Goal: Information Seeking & Learning: Understand process/instructions

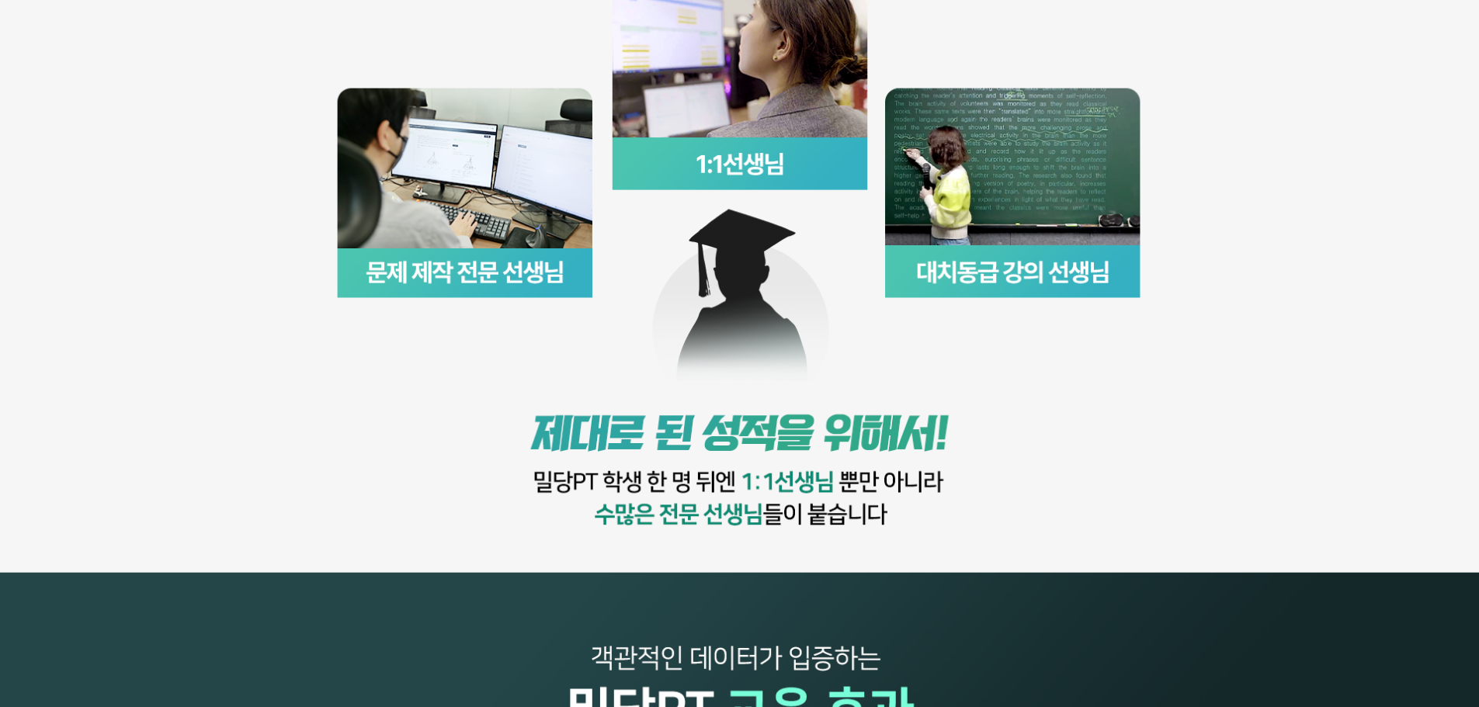
scroll to position [932, 0]
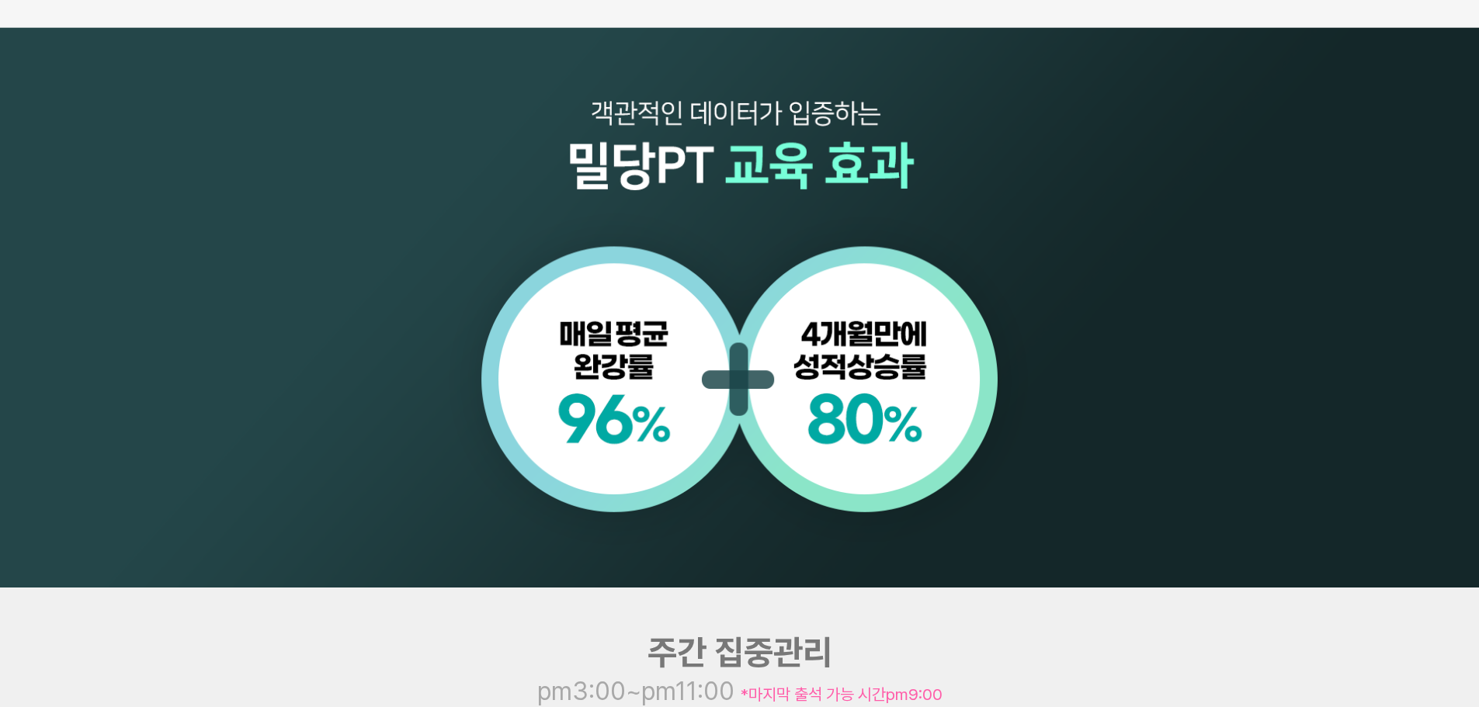
scroll to position [1398, 0]
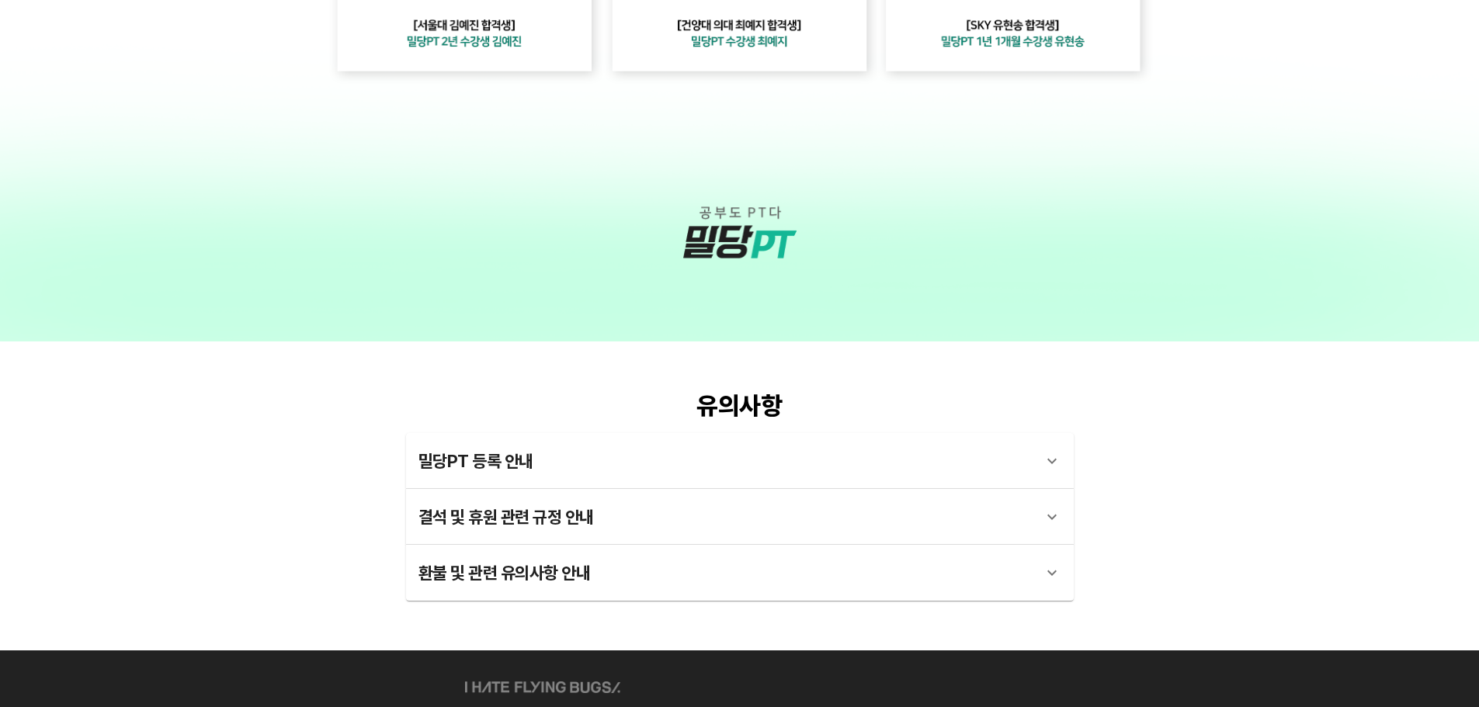
scroll to position [4737, 0]
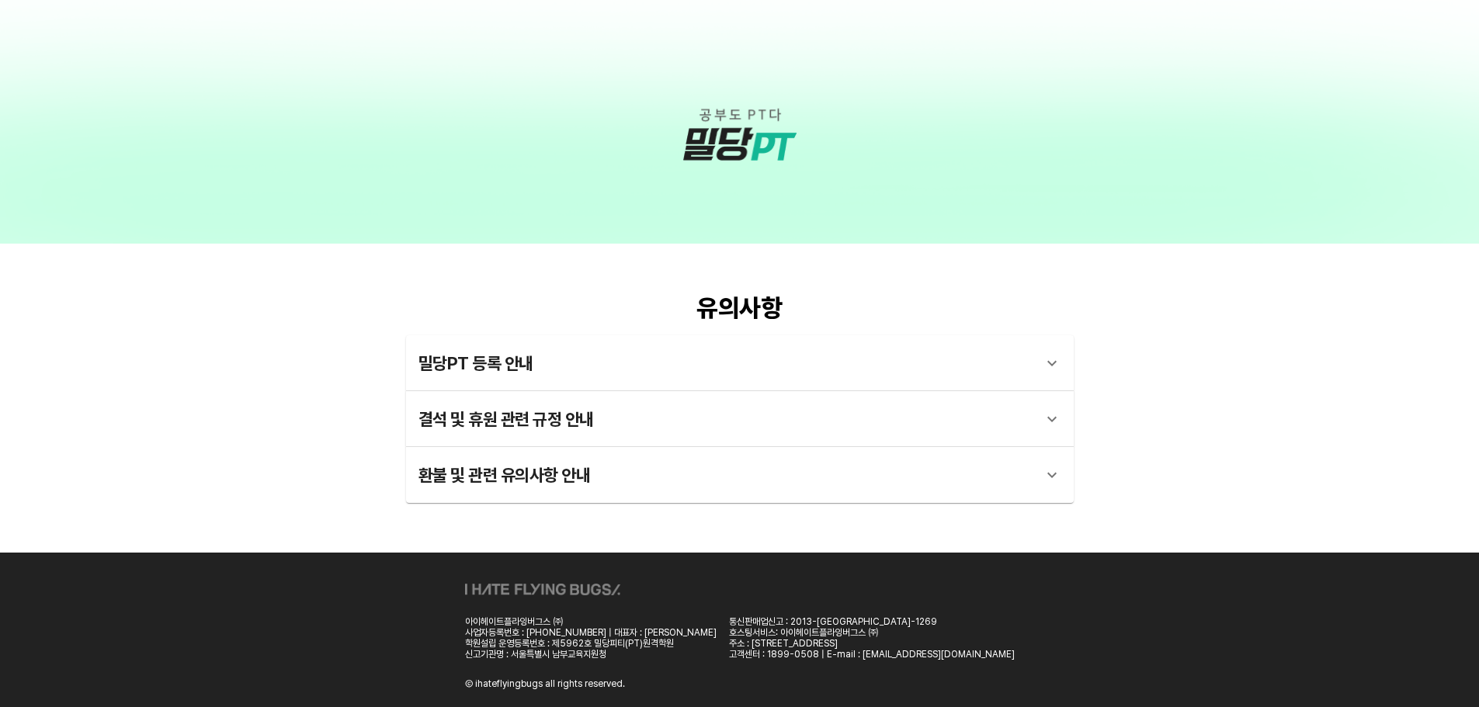
click at [652, 485] on div "환불 및 관련 유의사항 안내" at bounding box center [726, 475] width 615 height 37
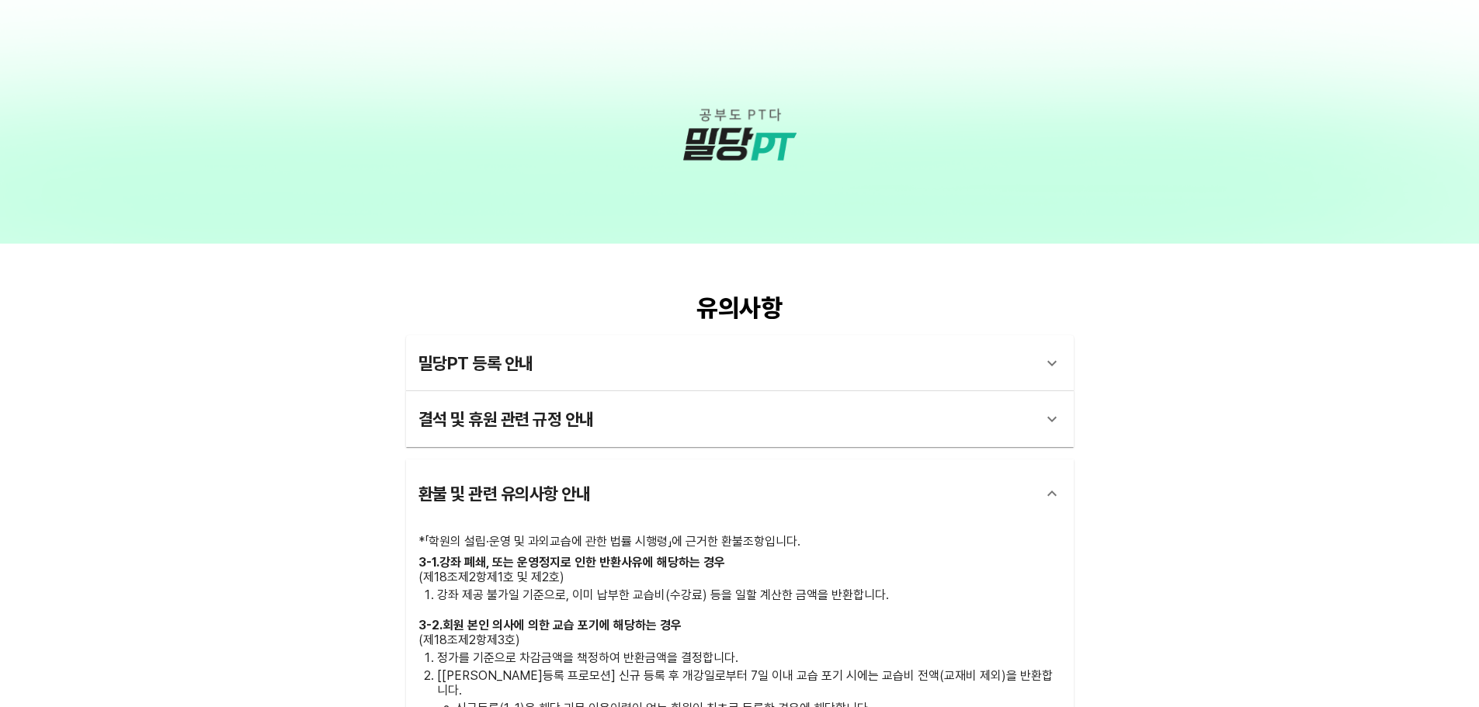
click at [647, 432] on div "결석 및 휴원 관련 규정 안내" at bounding box center [726, 419] width 615 height 37
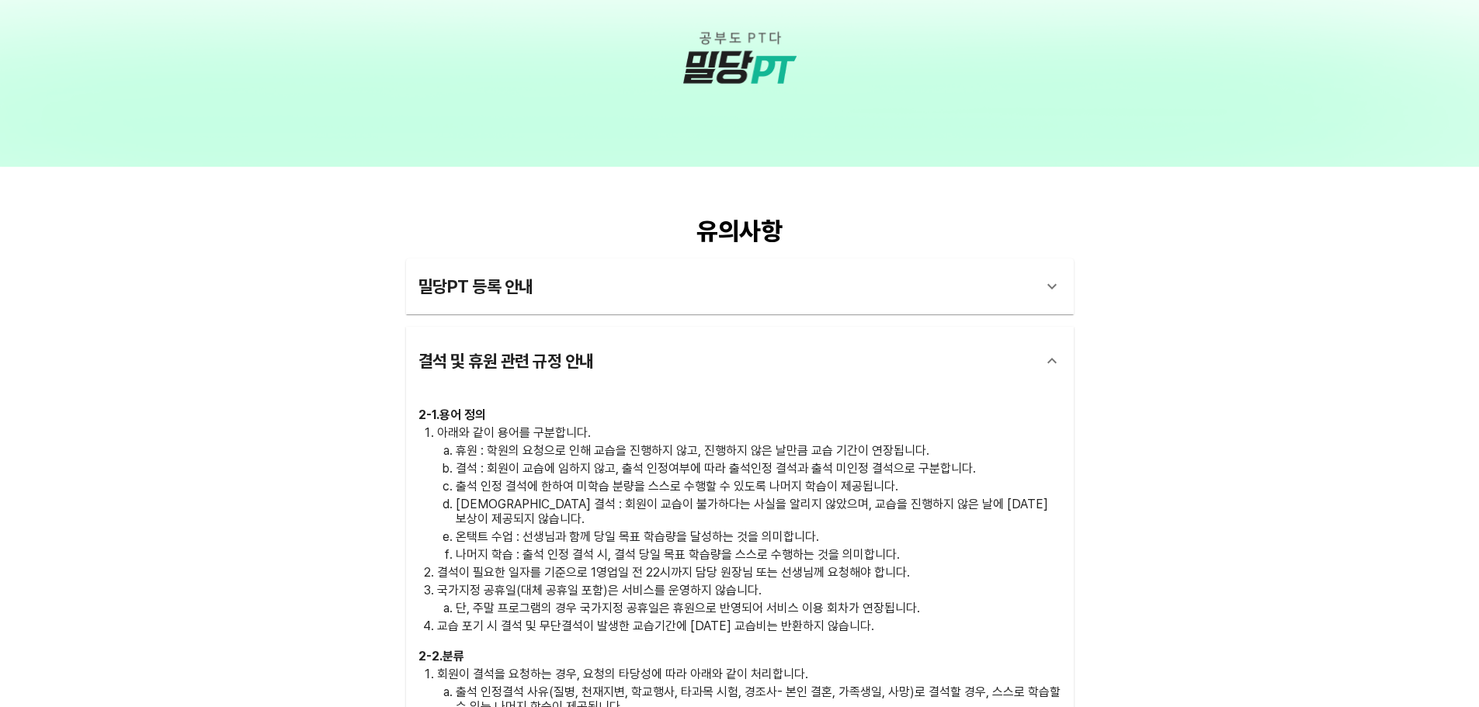
scroll to position [4815, 0]
click at [647, 300] on div "밀당PT 등록 안내" at bounding box center [726, 285] width 615 height 37
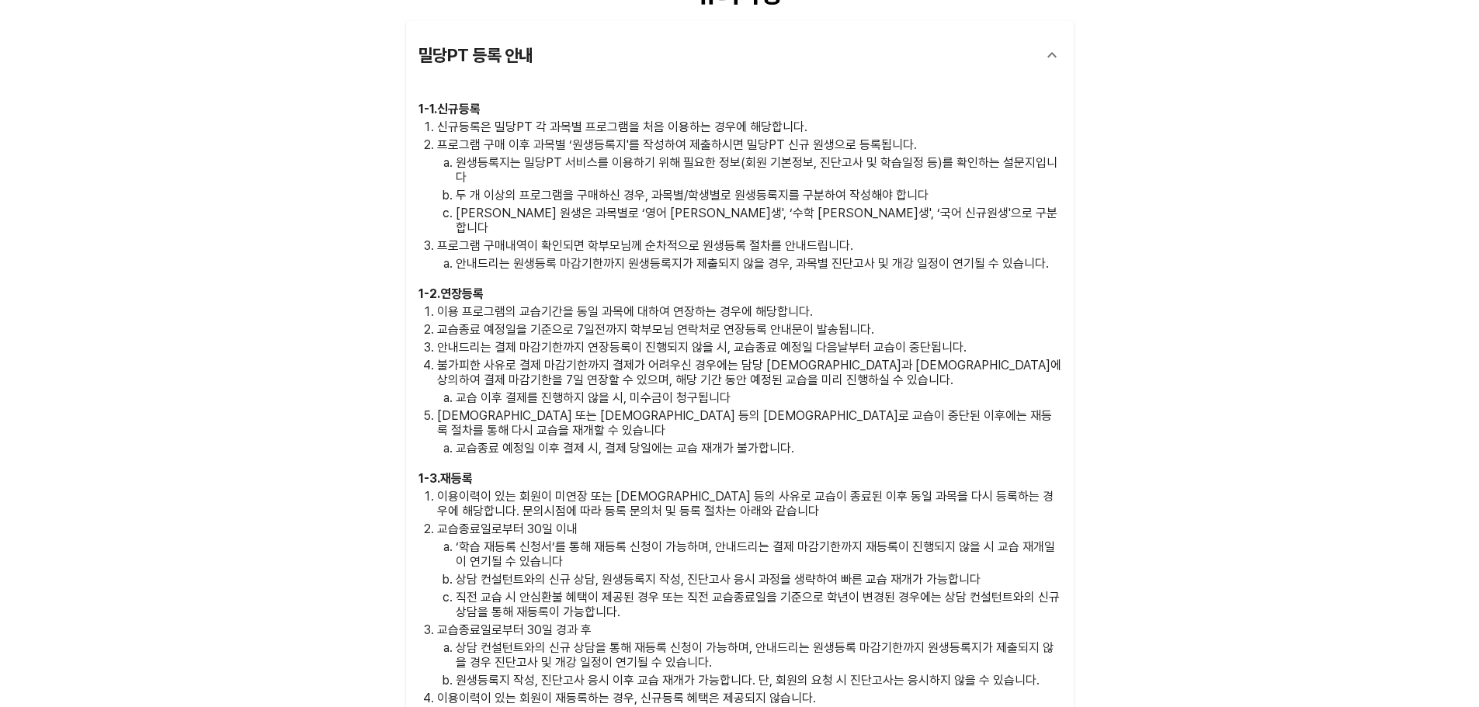
scroll to position [5048, 0]
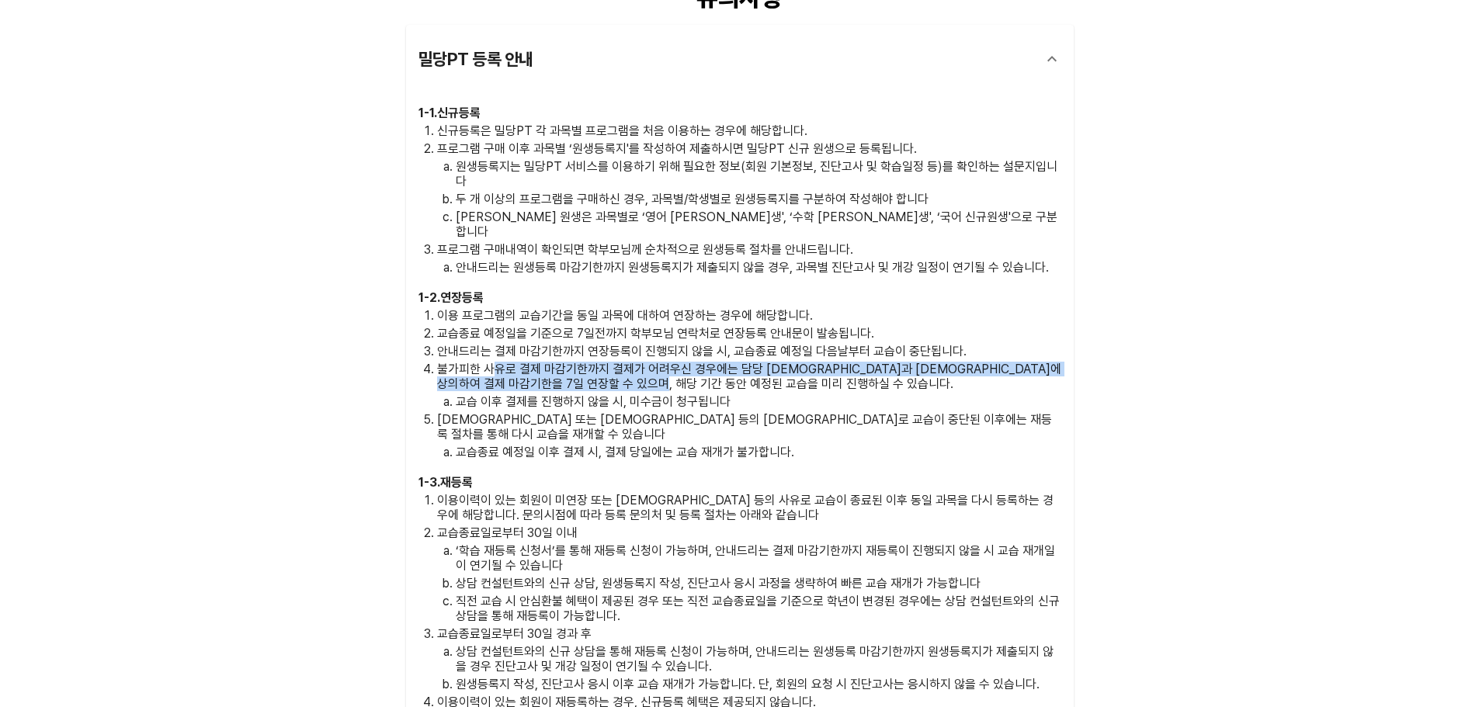
drag, startPoint x: 490, startPoint y: 339, endPoint x: 718, endPoint y: 353, distance: 228.7
click at [718, 362] on p "불가피한 사유로 결제 마감기한까지 결제가 어려우신 경우에는 담당 [DEMOGRAPHIC_DATA]과 [DEMOGRAPHIC_DATA]에 상의하…" at bounding box center [749, 377] width 624 height 30
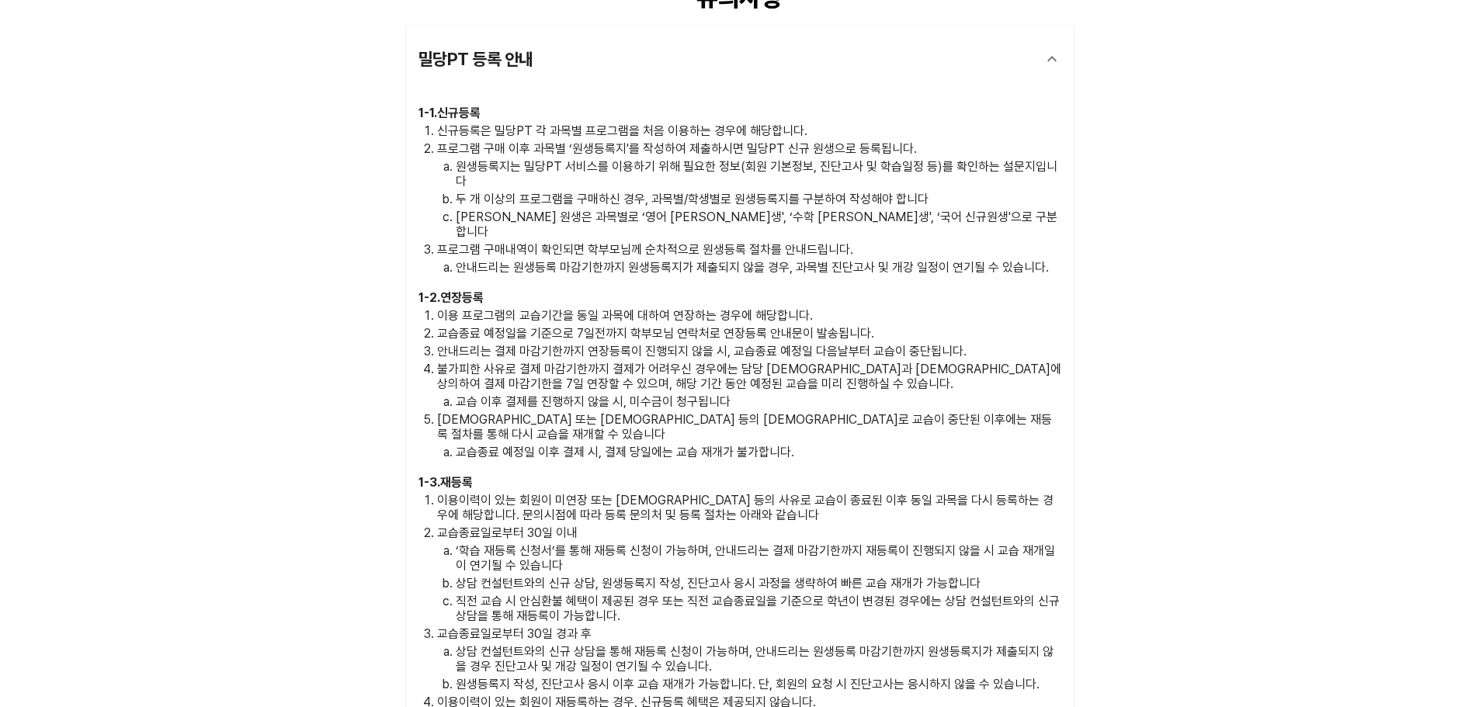
click at [686, 412] on p "[DEMOGRAPHIC_DATA] 또는 [DEMOGRAPHIC_DATA] 등의 [DEMOGRAPHIC_DATA]로 교습이 중단된 이후에는 재등…" at bounding box center [749, 427] width 624 height 30
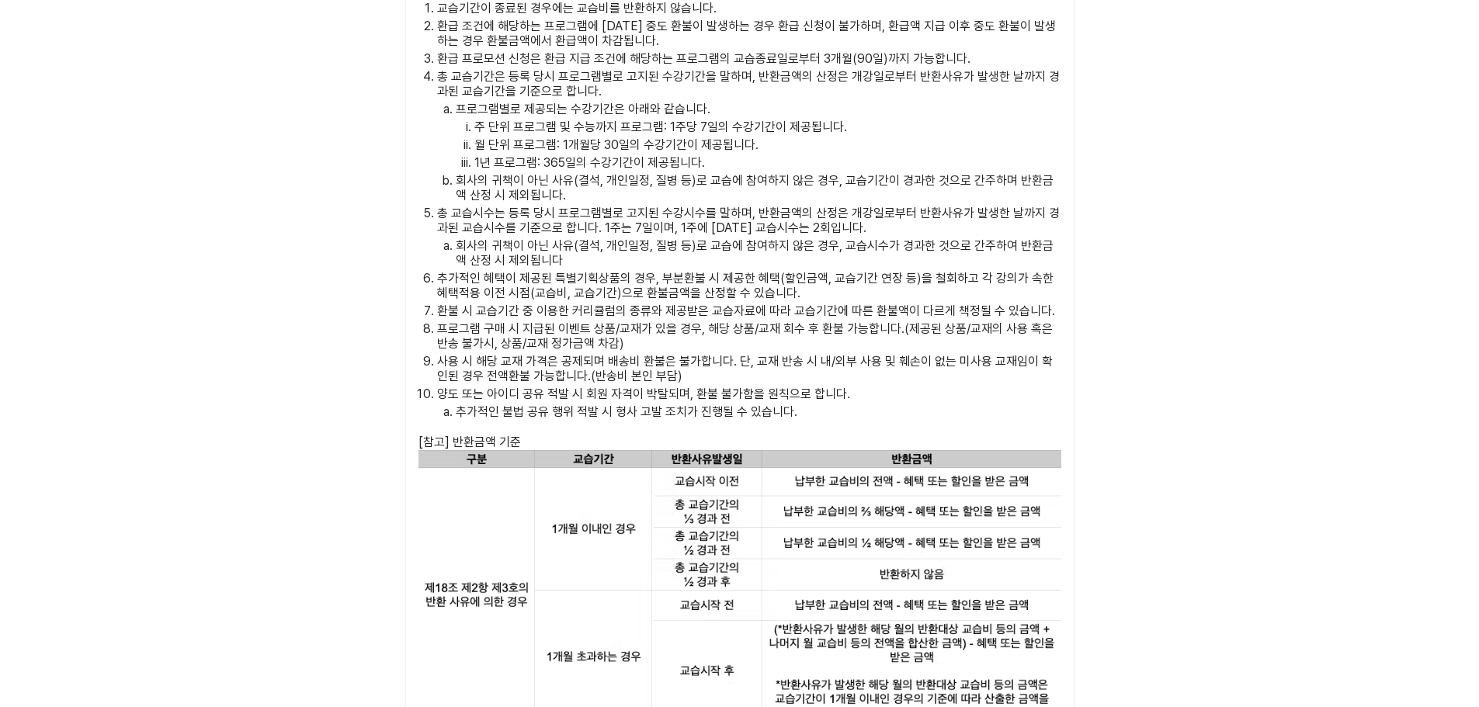
scroll to position [7921, 0]
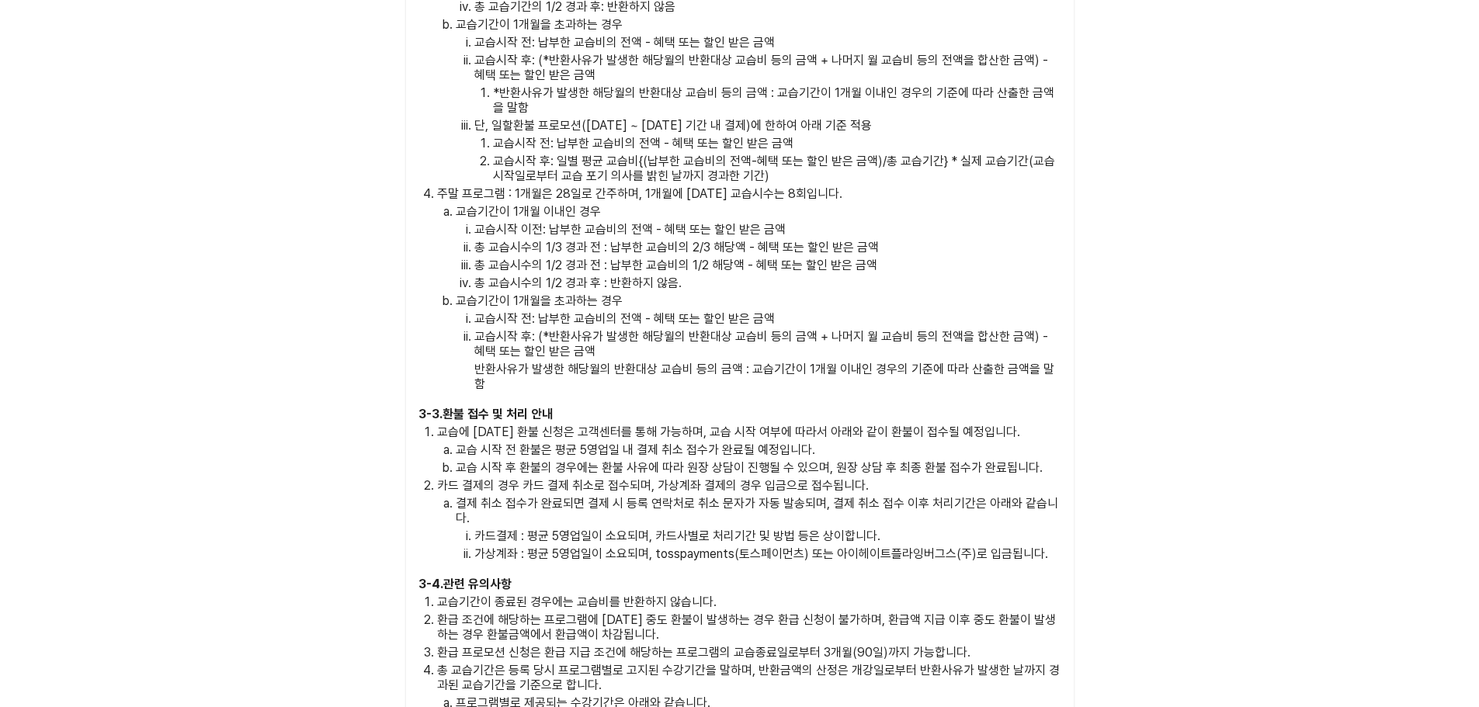
scroll to position [6897, 0]
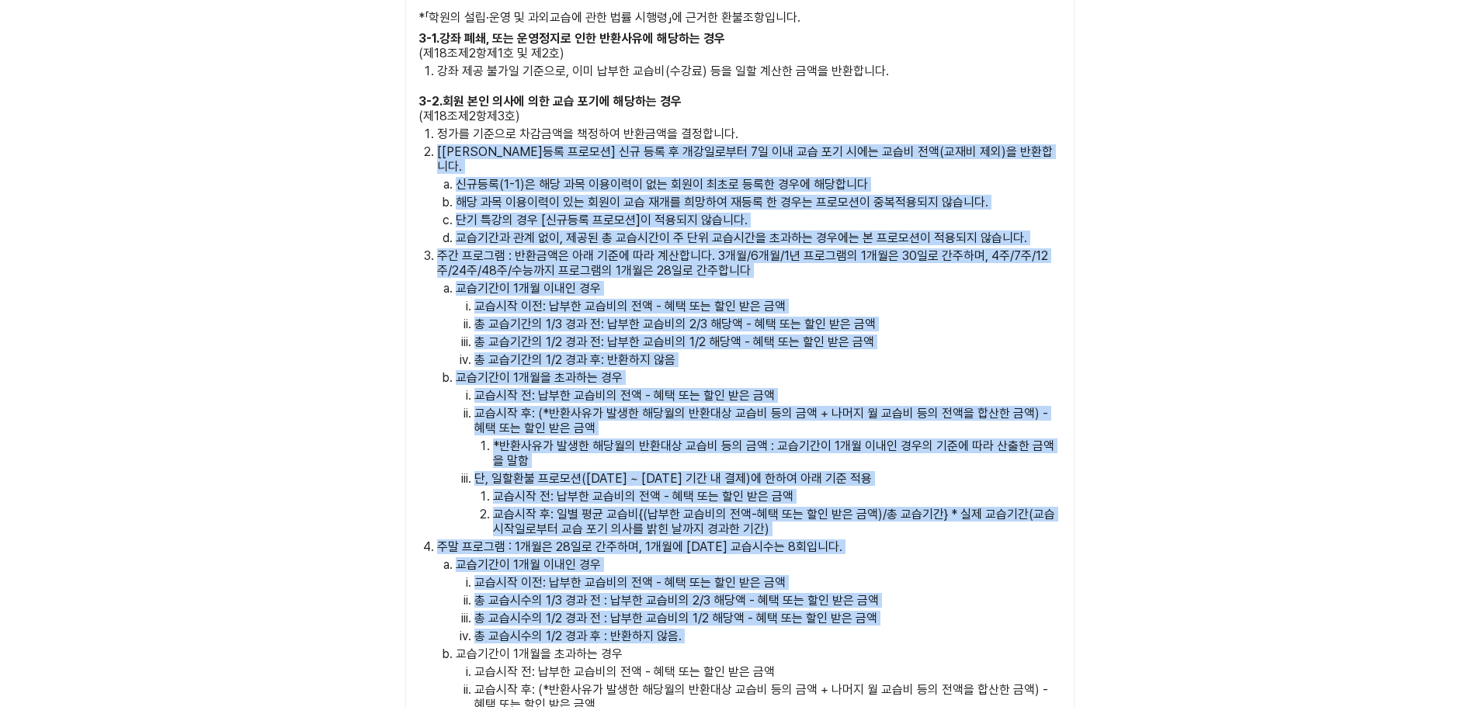
drag, startPoint x: 1479, startPoint y: 572, endPoint x: 1490, endPoint y: 88, distance: 484.7
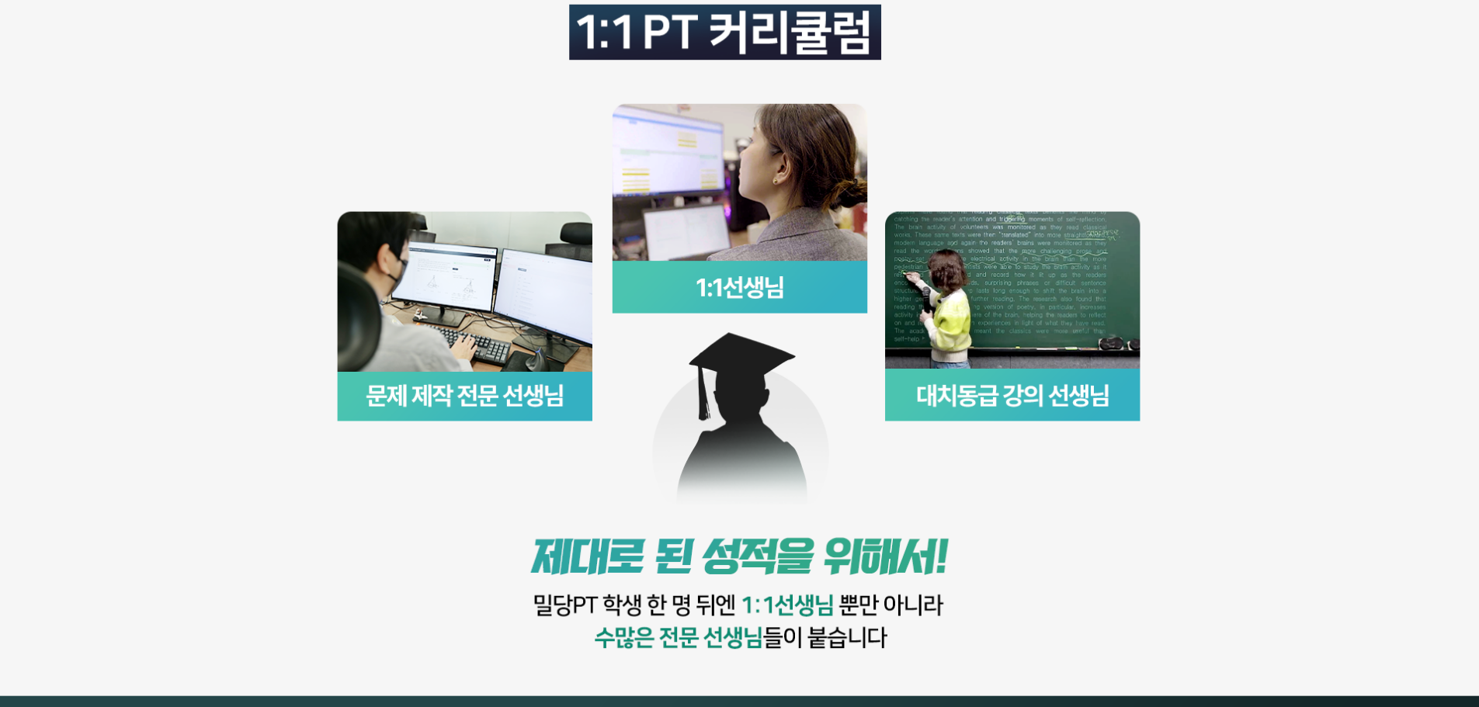
scroll to position [0, 0]
